Goal: Navigation & Orientation: Find specific page/section

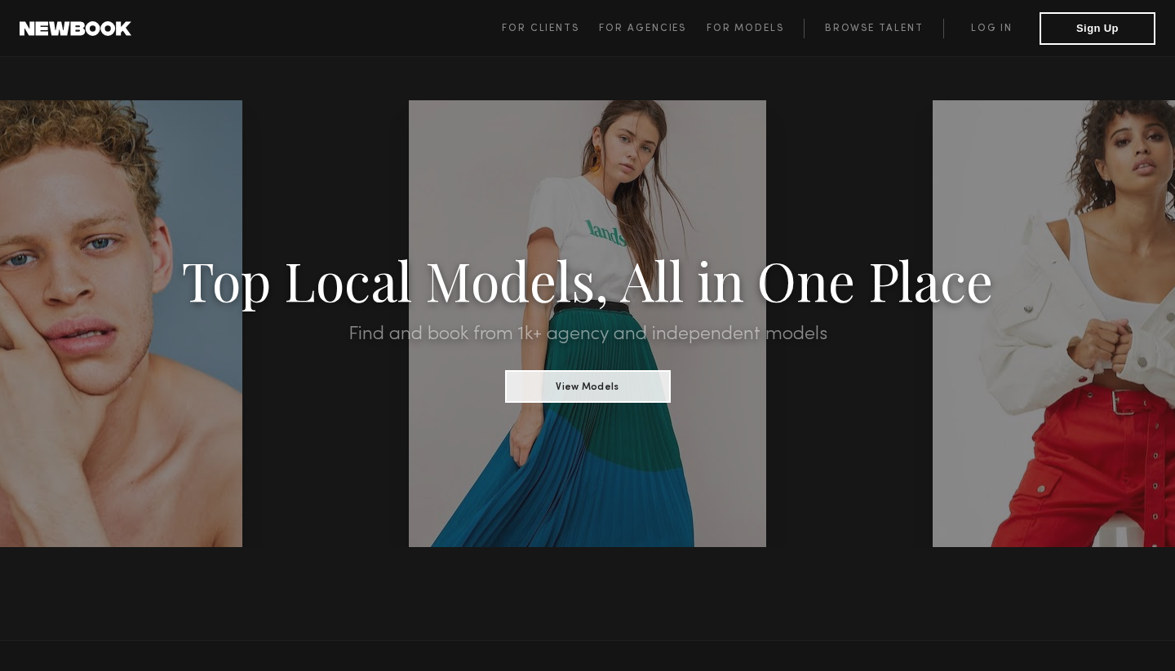
scroll to position [41, 0]
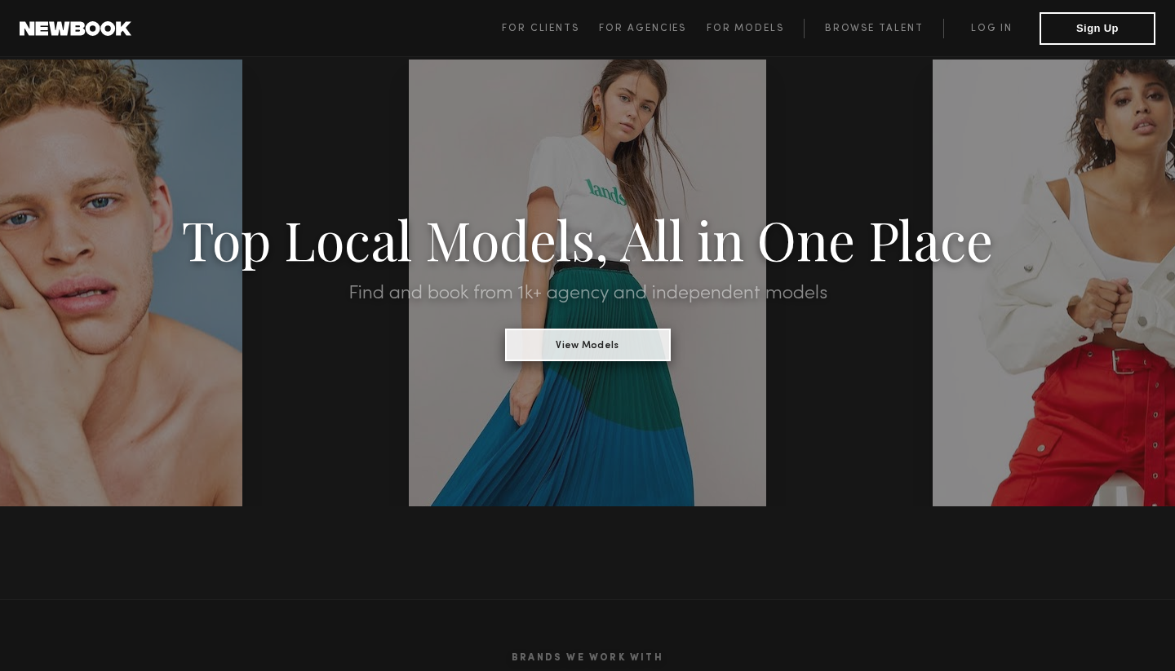
click at [581, 346] on button "View Models" at bounding box center [588, 345] width 166 height 33
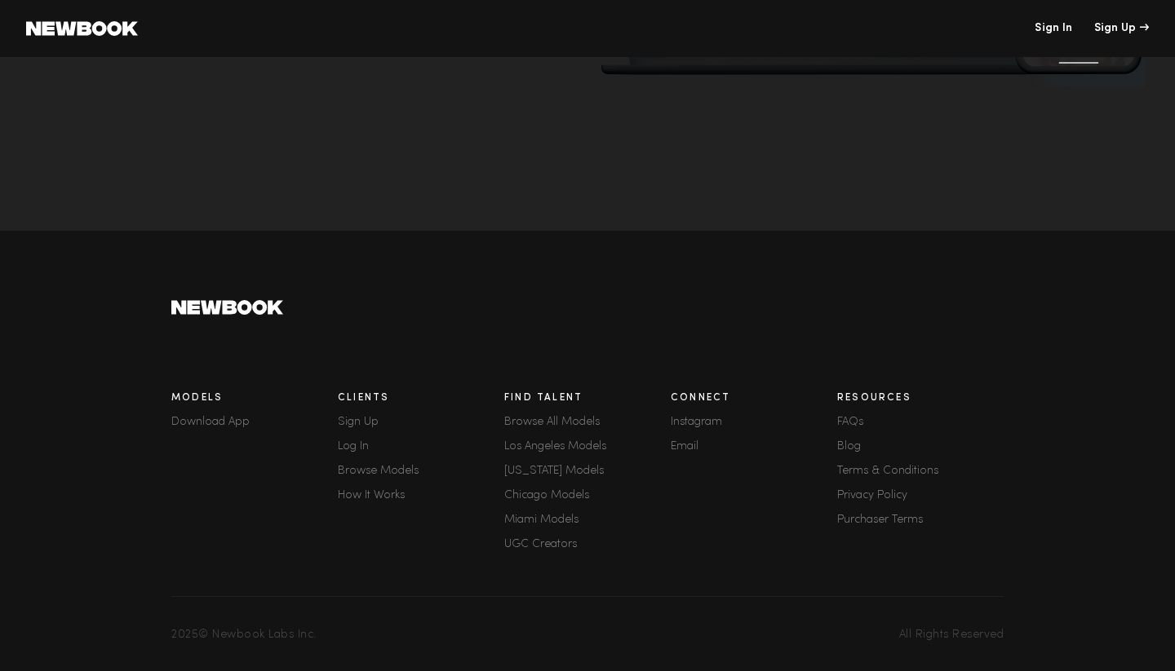
scroll to position [308, 0]
click at [551, 475] on link "[US_STATE] Models" at bounding box center [587, 472] width 166 height 11
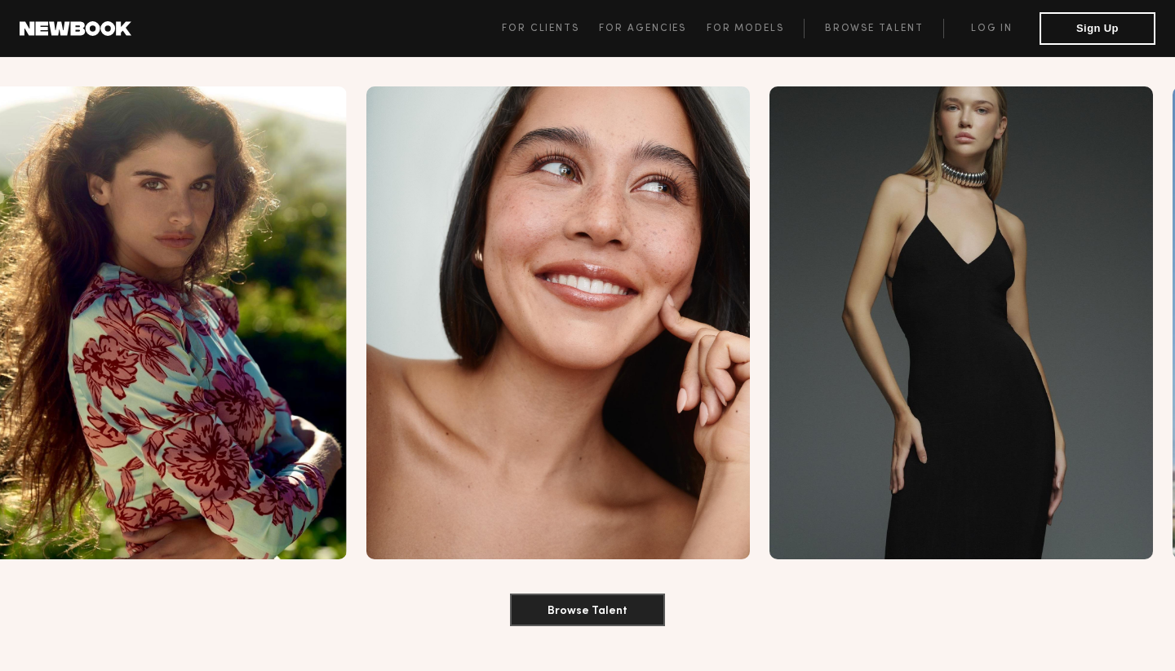
scroll to position [1849, 0]
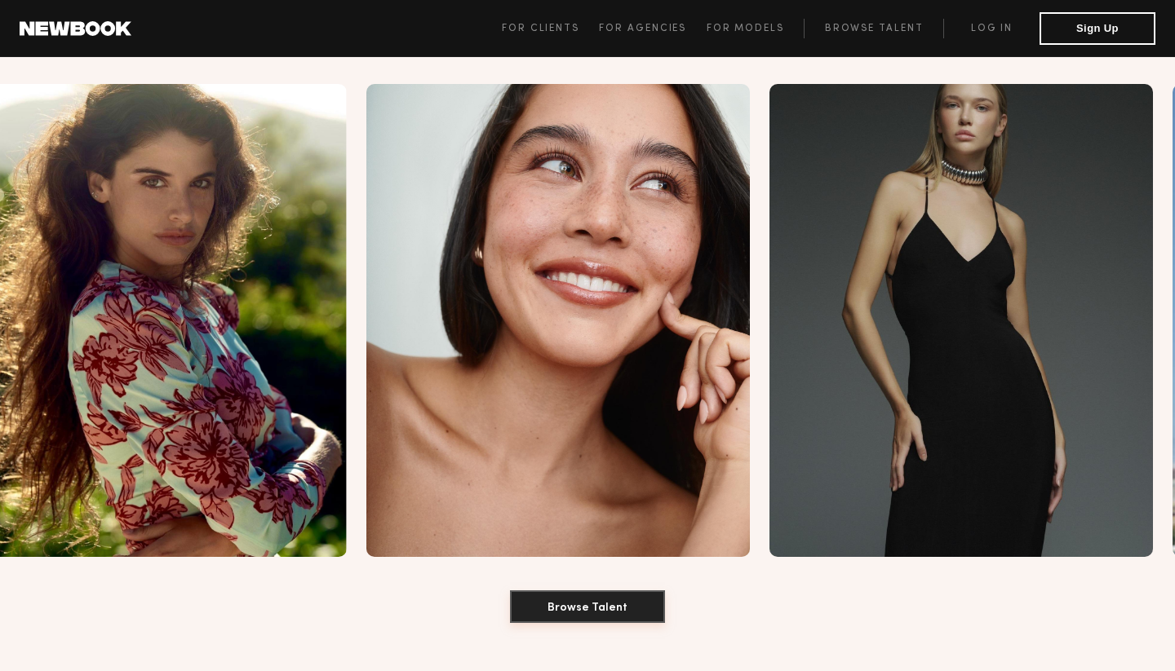
click at [575, 591] on button "Browse Talent" at bounding box center [587, 607] width 155 height 33
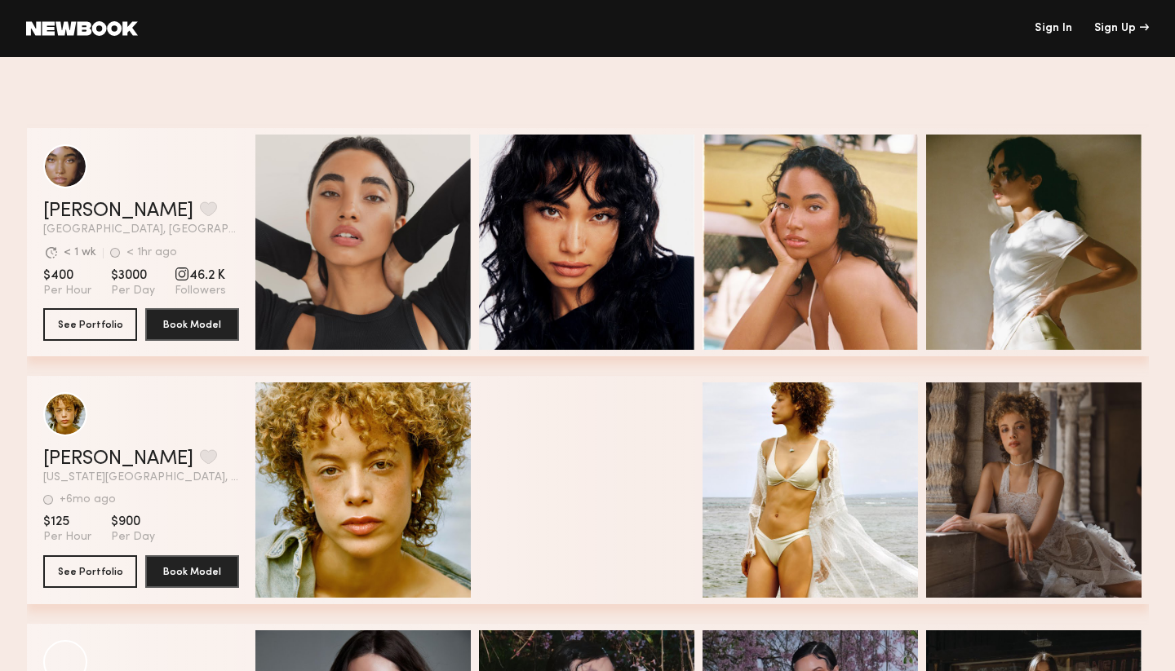
scroll to position [7579, 0]
